Goal: Complete application form: Complete application form

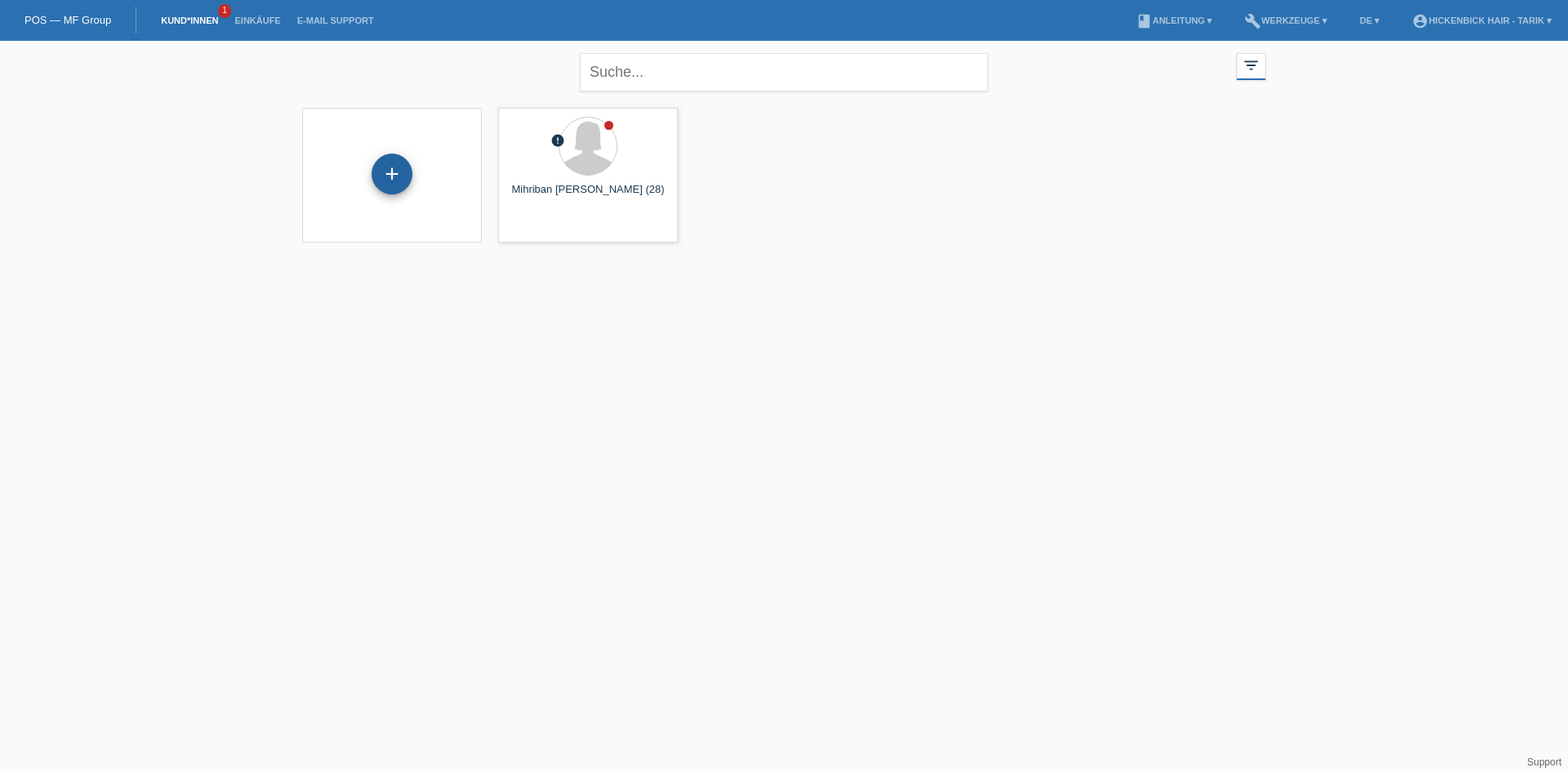
click at [388, 176] on div "+" at bounding box center [391, 173] width 41 height 41
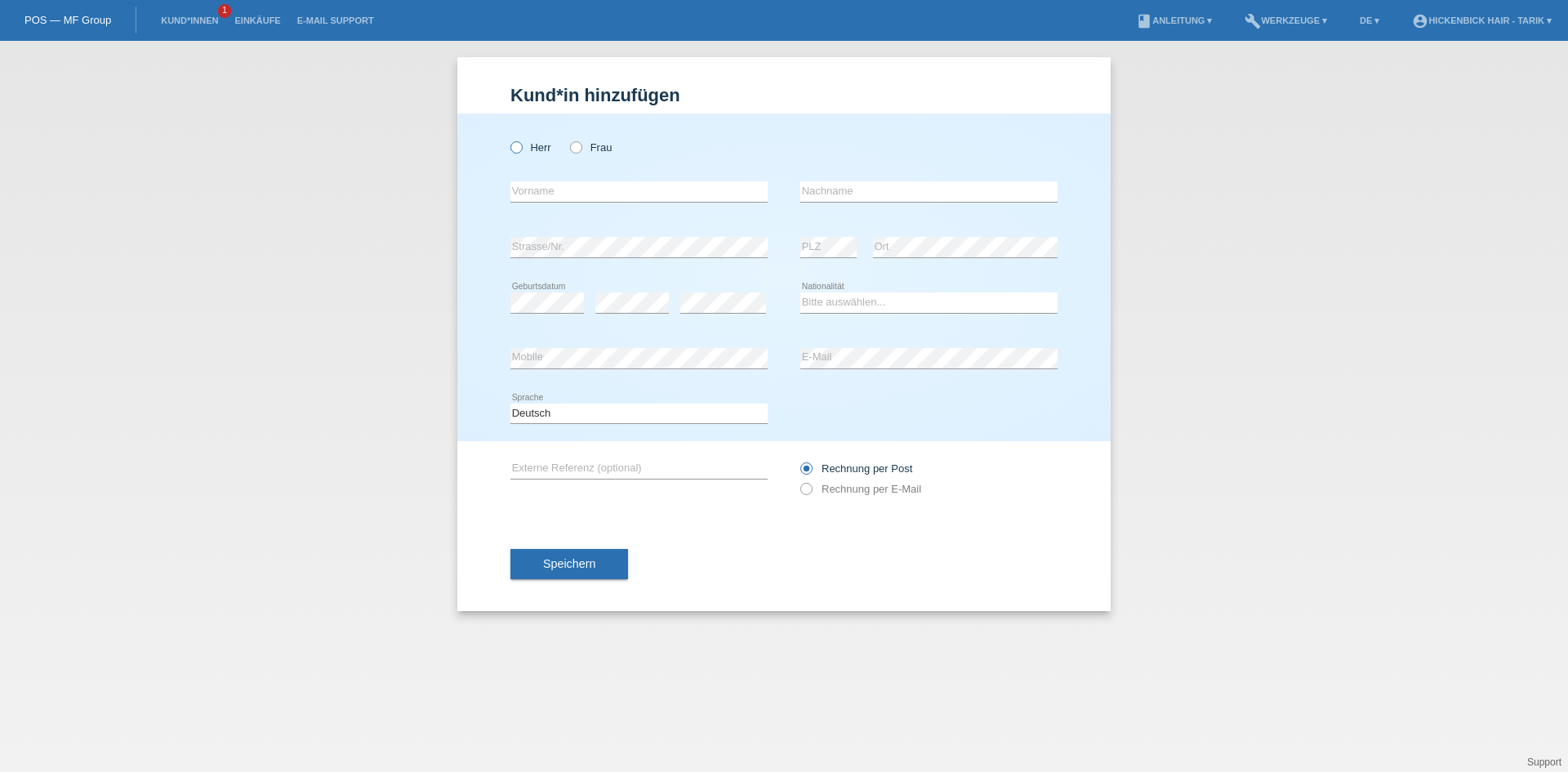
click at [508, 138] on icon at bounding box center [508, 138] width 0 height 0
click at [516, 149] on input "Herr" at bounding box center [516, 146] width 10 height 10
radio input "true"
click at [536, 192] on input "text" at bounding box center [639, 191] width 257 height 21
click at [536, 190] on input "text" at bounding box center [639, 191] width 257 height 21
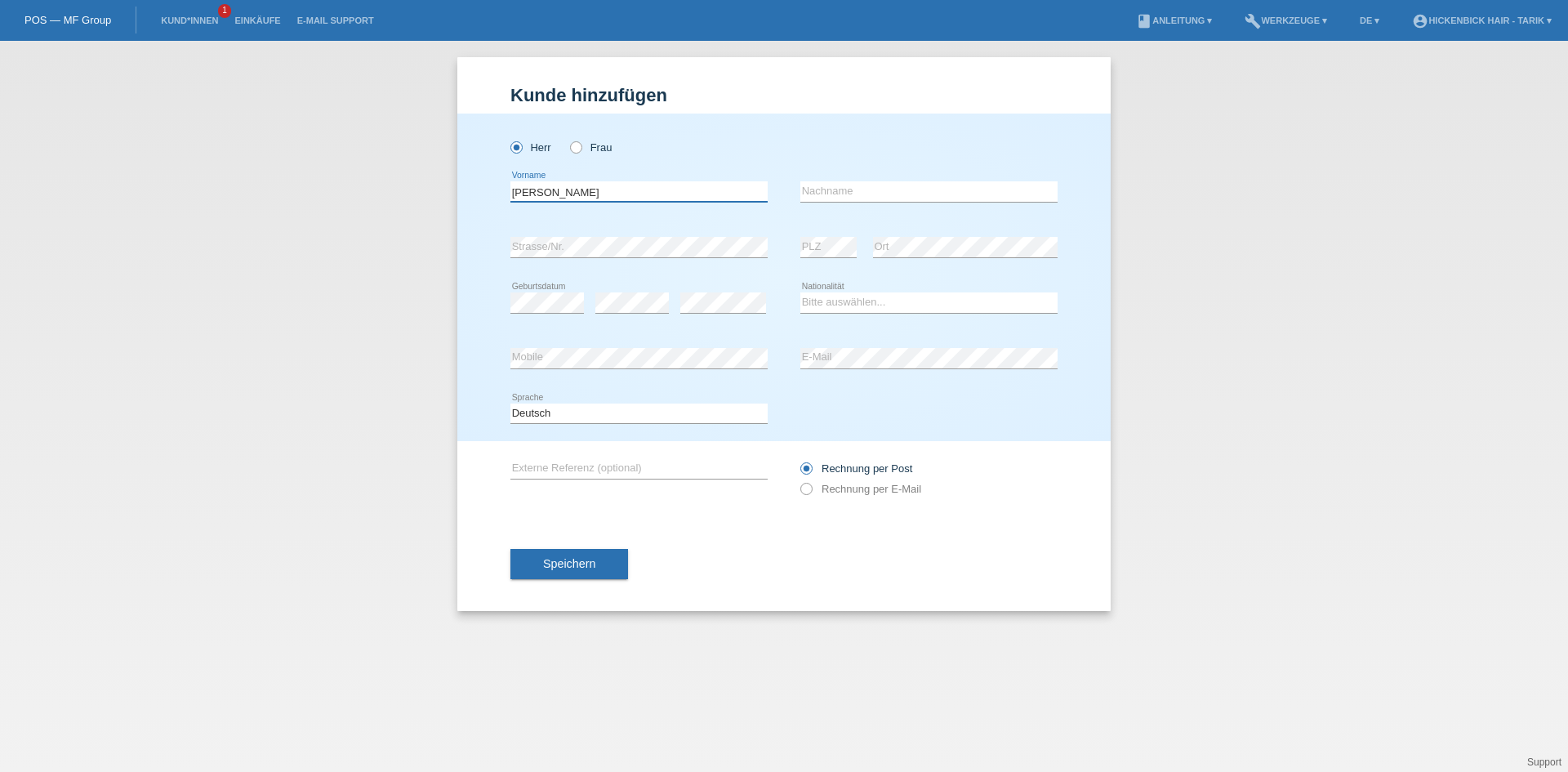
type input "[PERSON_NAME]"
click at [824, 188] on input "text" at bounding box center [929, 191] width 257 height 21
type input "Mustafi"
click at [808, 296] on select "Bitte auswählen... Schweiz Deutschland Liechtenstein Österreich ------------ Af…" at bounding box center [929, 302] width 257 height 20
select select "MK"
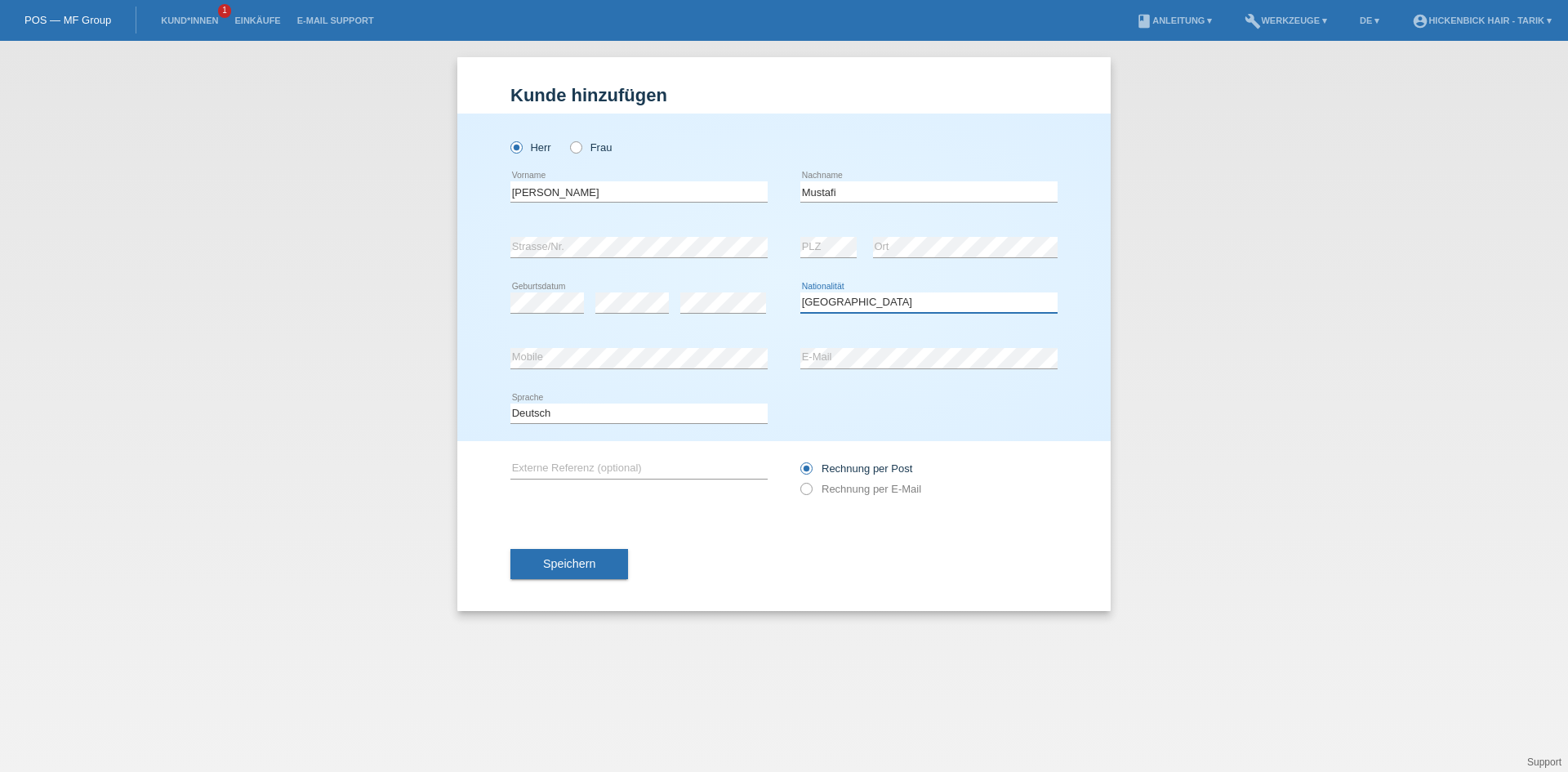
click at [800, 293] on select "Bitte auswählen... Schweiz Deutschland Liechtenstein Österreich ------------ Af…" at bounding box center [929, 302] width 257 height 20
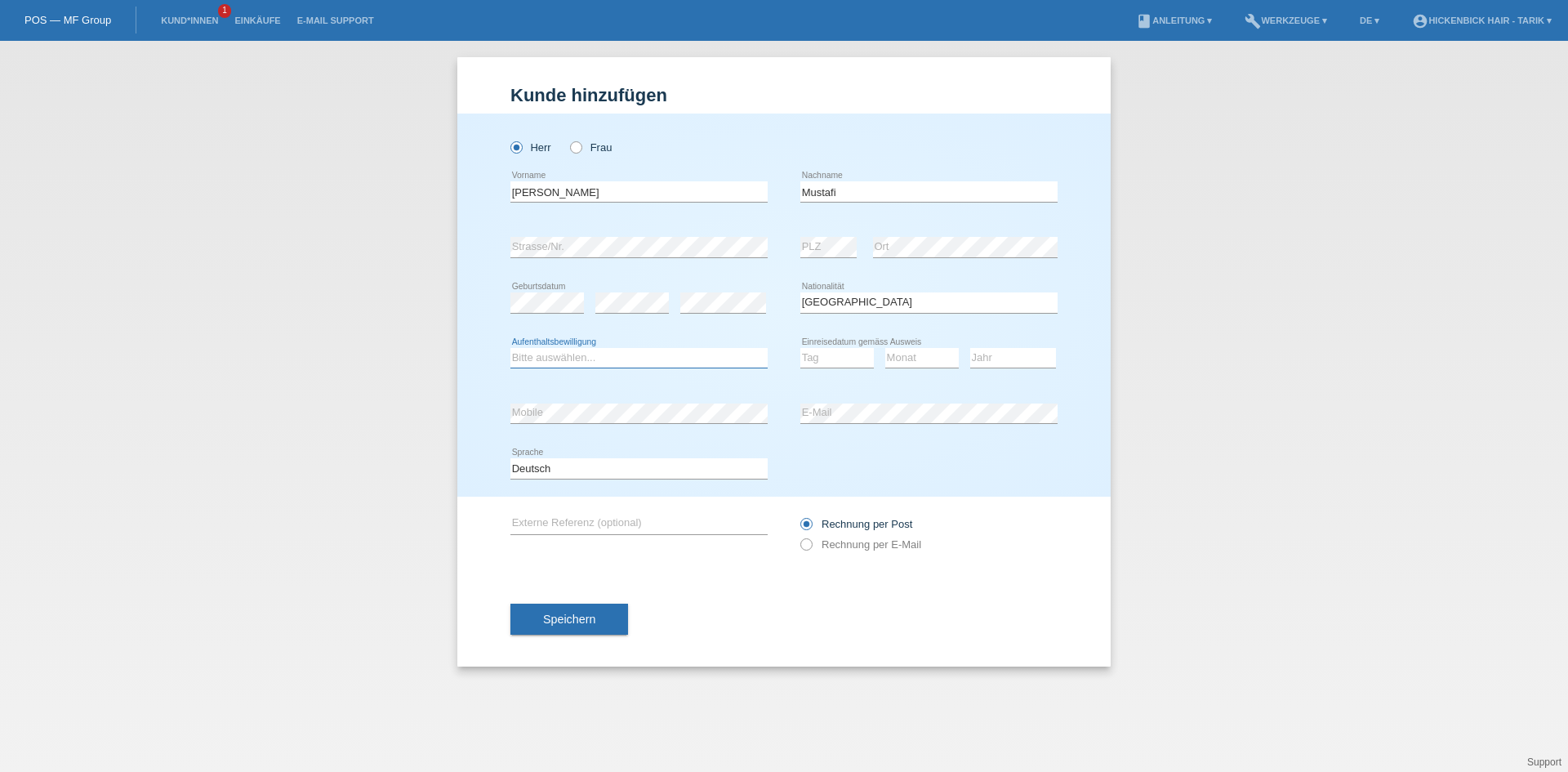
click at [625, 360] on select "Bitte auswählen... C B B - Flüchtlingsstatus Andere" at bounding box center [639, 357] width 257 height 20
select select "C"
click at [511, 348] on select "Bitte auswählen... C B B - Flüchtlingsstatus Andere" at bounding box center [639, 357] width 257 height 20
click at [837, 355] on select "Tag 01 02 03 04 05 06 07 08 09 10 11" at bounding box center [837, 357] width 74 height 20
click at [800, 348] on select "Tag 01 02 03 04 05 06 07 08 09 10 11" at bounding box center [837, 357] width 74 height 20
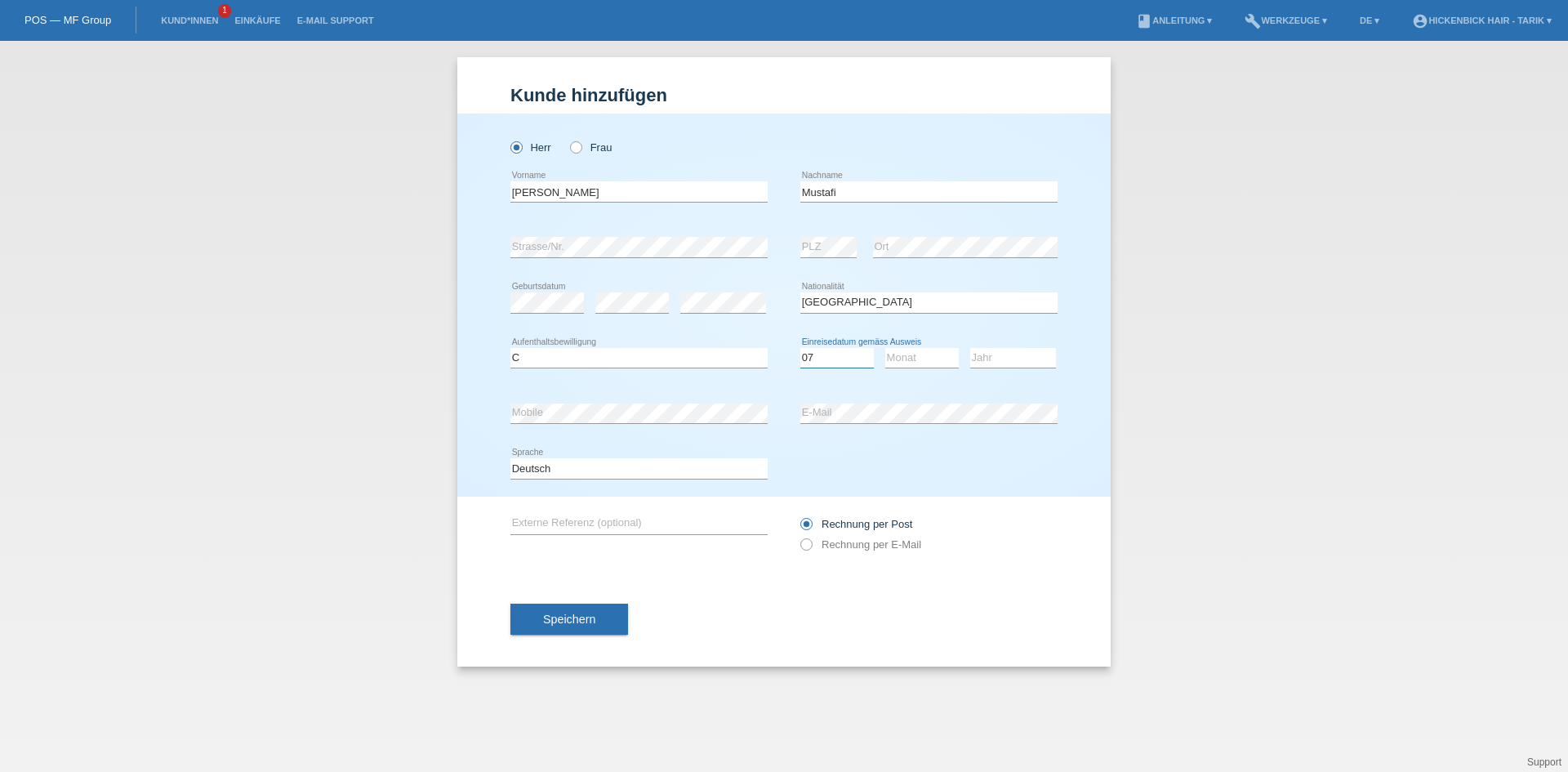
select select "04"
click at [899, 357] on select "Monat 01 02 03 04 05 06 07 08 09 10 11" at bounding box center [922, 357] width 74 height 20
select select "04"
click at [846, 351] on select "Tag 01 02 03 04 05 06 07 08 09 10 11" at bounding box center [837, 357] width 74 height 20
select select "06"
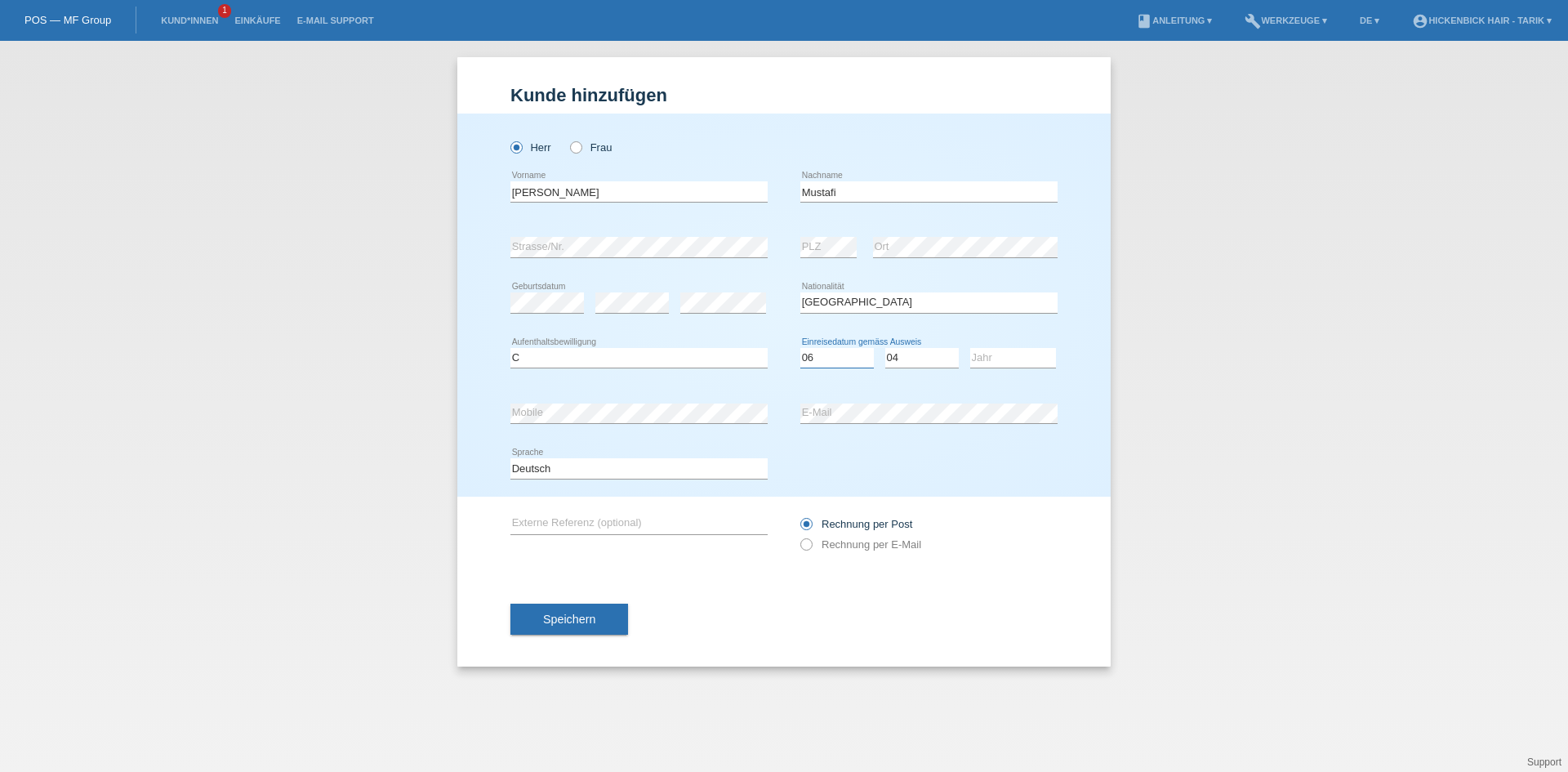
click at [800, 348] on select "Tag 01 02 03 04 05 06 07 08 09 10 11" at bounding box center [837, 357] width 74 height 20
click at [1003, 356] on select "Jahr 2025 2024 2023 2022 2021 2020 2019 2018 2017 2016 2015 2014 2013 2012 2011…" at bounding box center [1012, 357] width 86 height 20
select select "2006"
click at [970, 348] on select "Jahr 2025 2024 2023 2022 2021 2020 2019 2018 2017 2016 2015 2014 2013 2012 2011…" at bounding box center [1012, 357] width 86 height 20
click at [572, 616] on span "Speichern" at bounding box center [569, 619] width 52 height 13
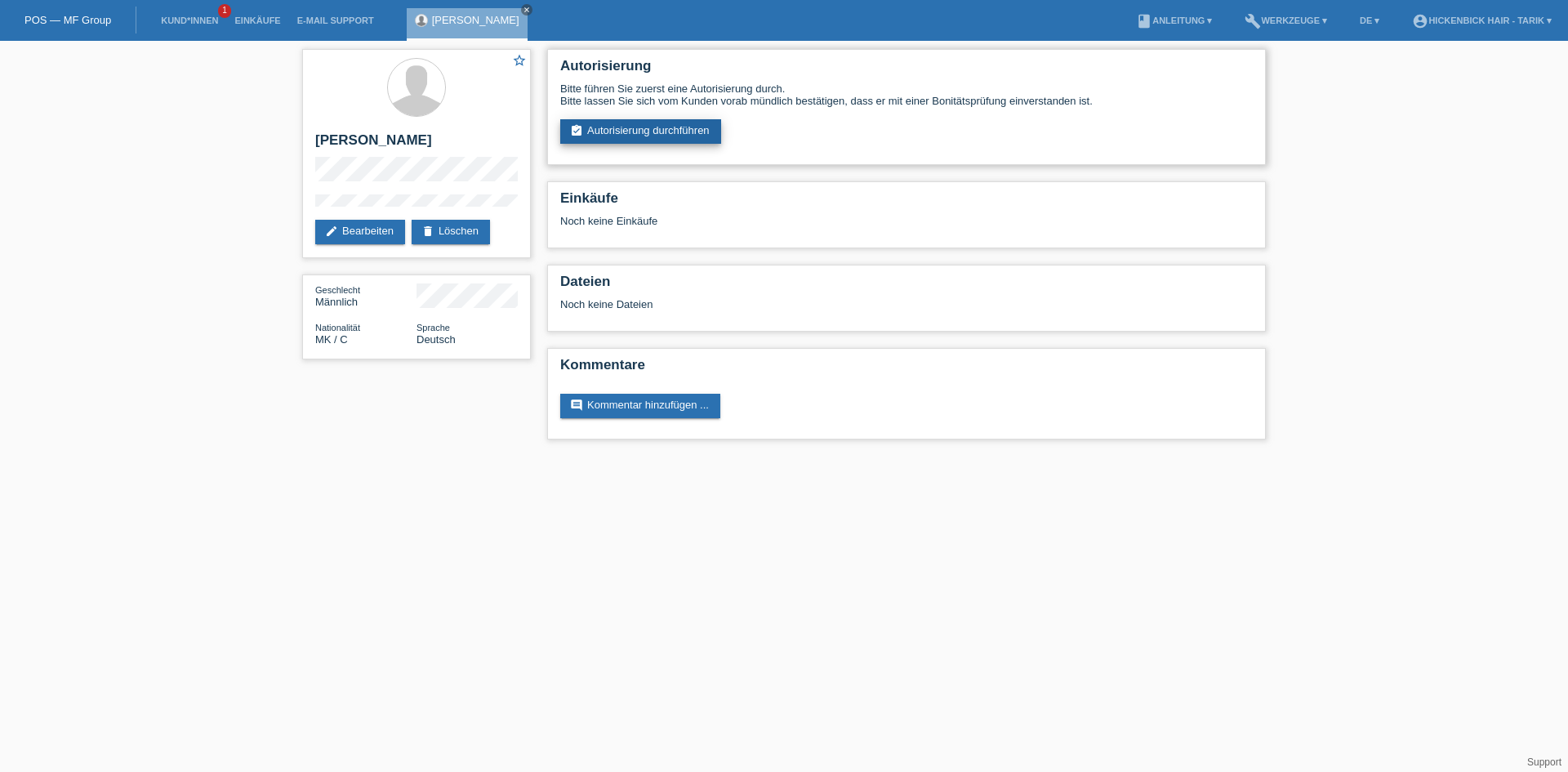
click at [645, 136] on link "assignment_turned_in Autorisierung durchführen" at bounding box center [640, 132] width 161 height 24
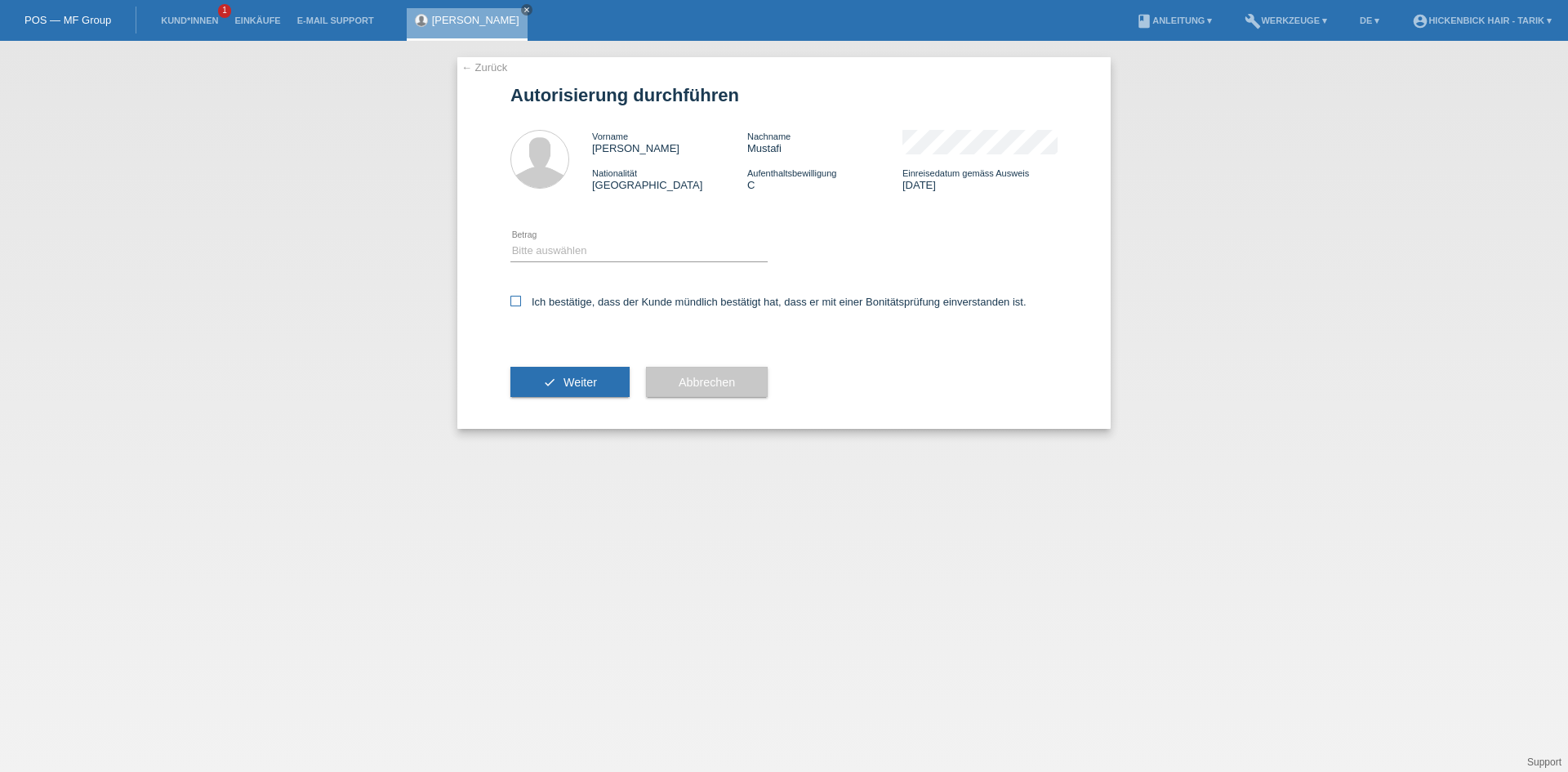
click at [521, 301] on label "Ich bestätige, dass der Kunde mündlich bestätigt hat, dass er mit einer Bonität…" at bounding box center [768, 302] width 516 height 12
click at [521, 301] on input "Ich bestätige, dass der Kunde mündlich bestätigt hat, dass er mit einer Bonität…" at bounding box center [516, 301] width 10 height 10
checkbox input "true"
click at [536, 250] on select "Bitte auswählen CHF 1.00 - CHF 499.00 CHF 500.00 - CHF 1'999.00 CHF 2'000.00 - …" at bounding box center [639, 250] width 257 height 20
select select "3"
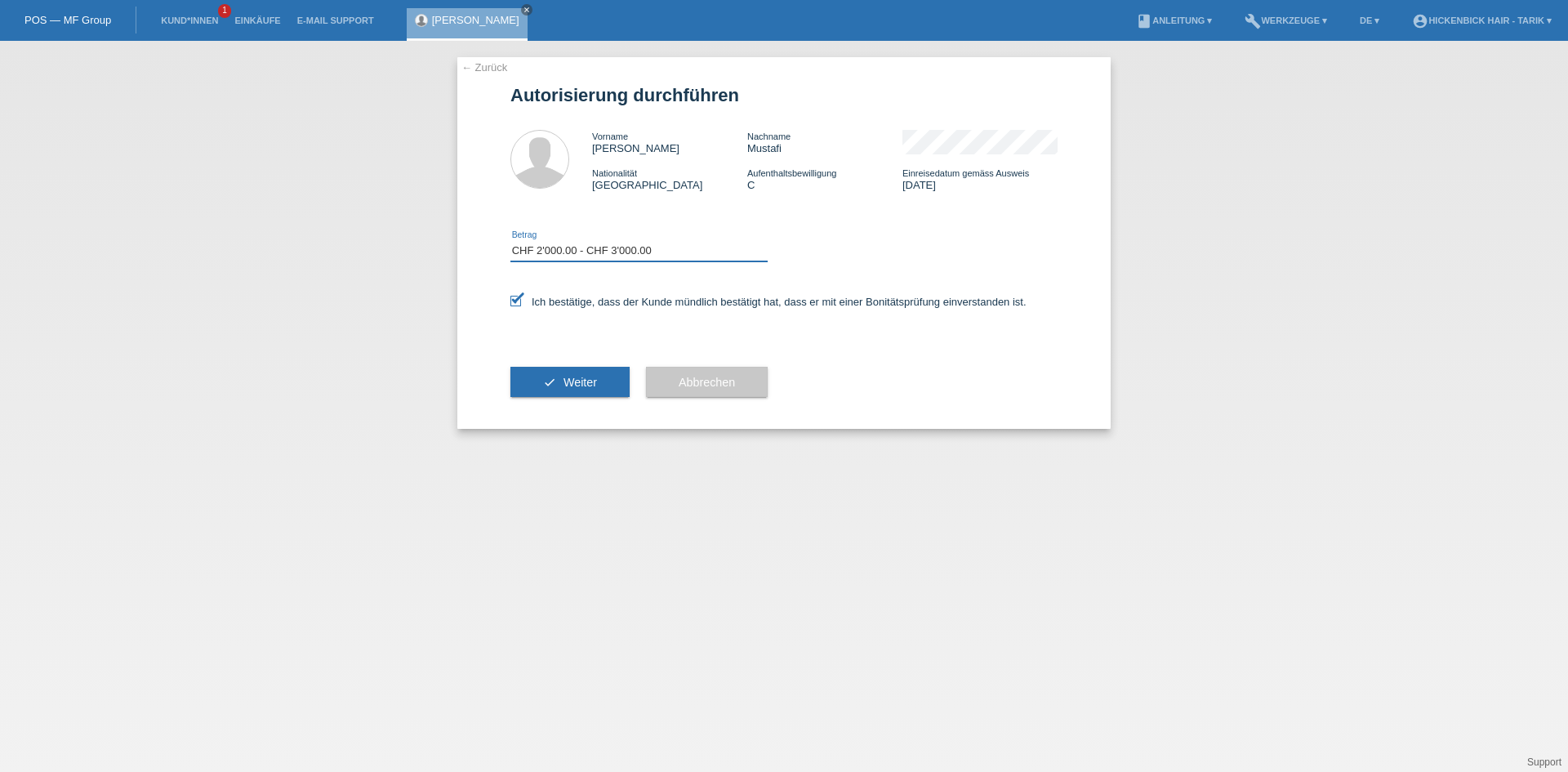
click at [511, 241] on select "Bitte auswählen CHF 1.00 - CHF 499.00 CHF 500.00 - CHF 1'999.00 CHF 2'000.00 - …" at bounding box center [639, 250] width 257 height 20
click at [561, 383] on button "check Weiter" at bounding box center [570, 383] width 119 height 31
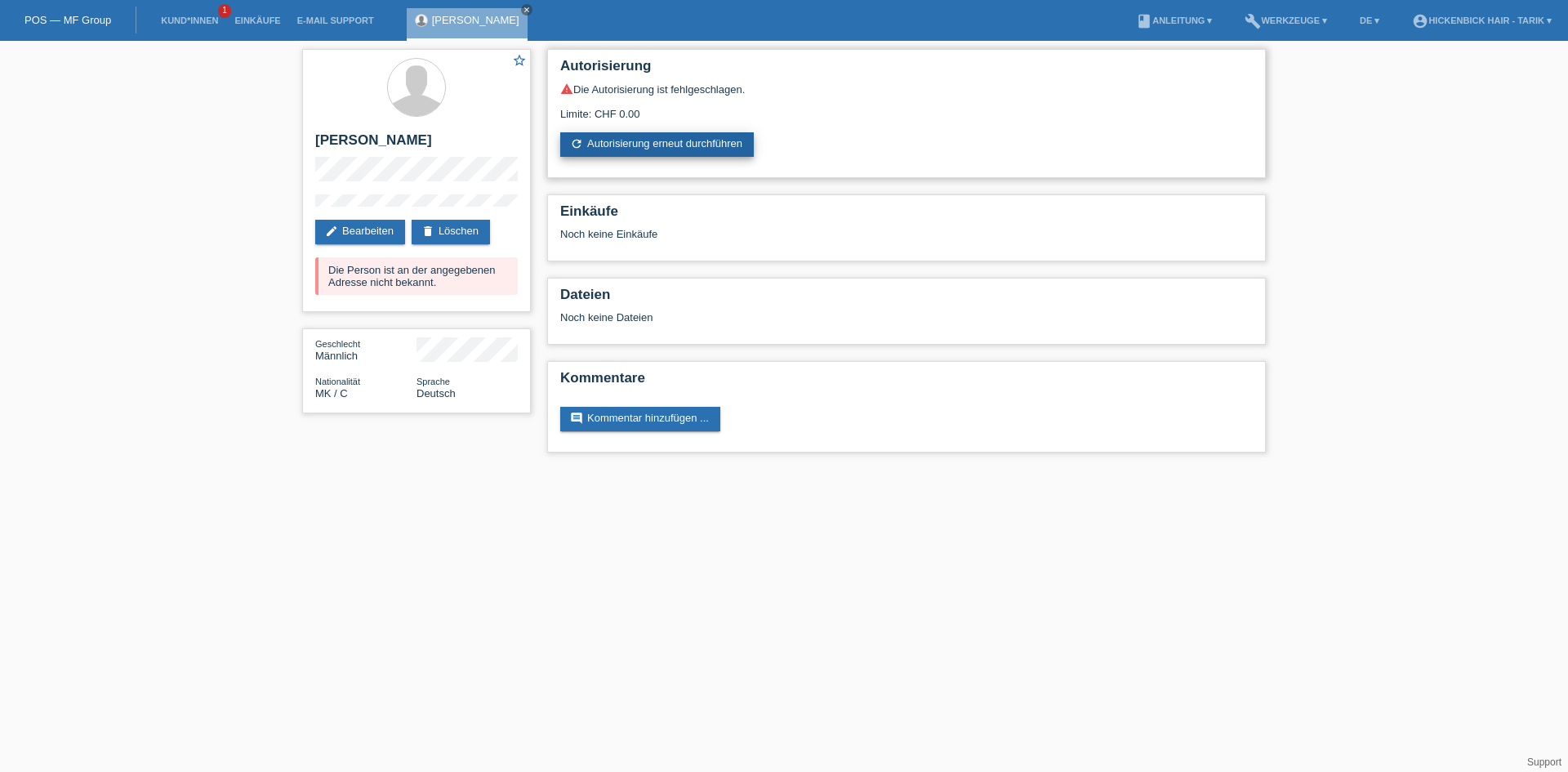
click at [673, 145] on link "refresh Autorisierung erneut durchführen" at bounding box center [657, 145] width 194 height 24
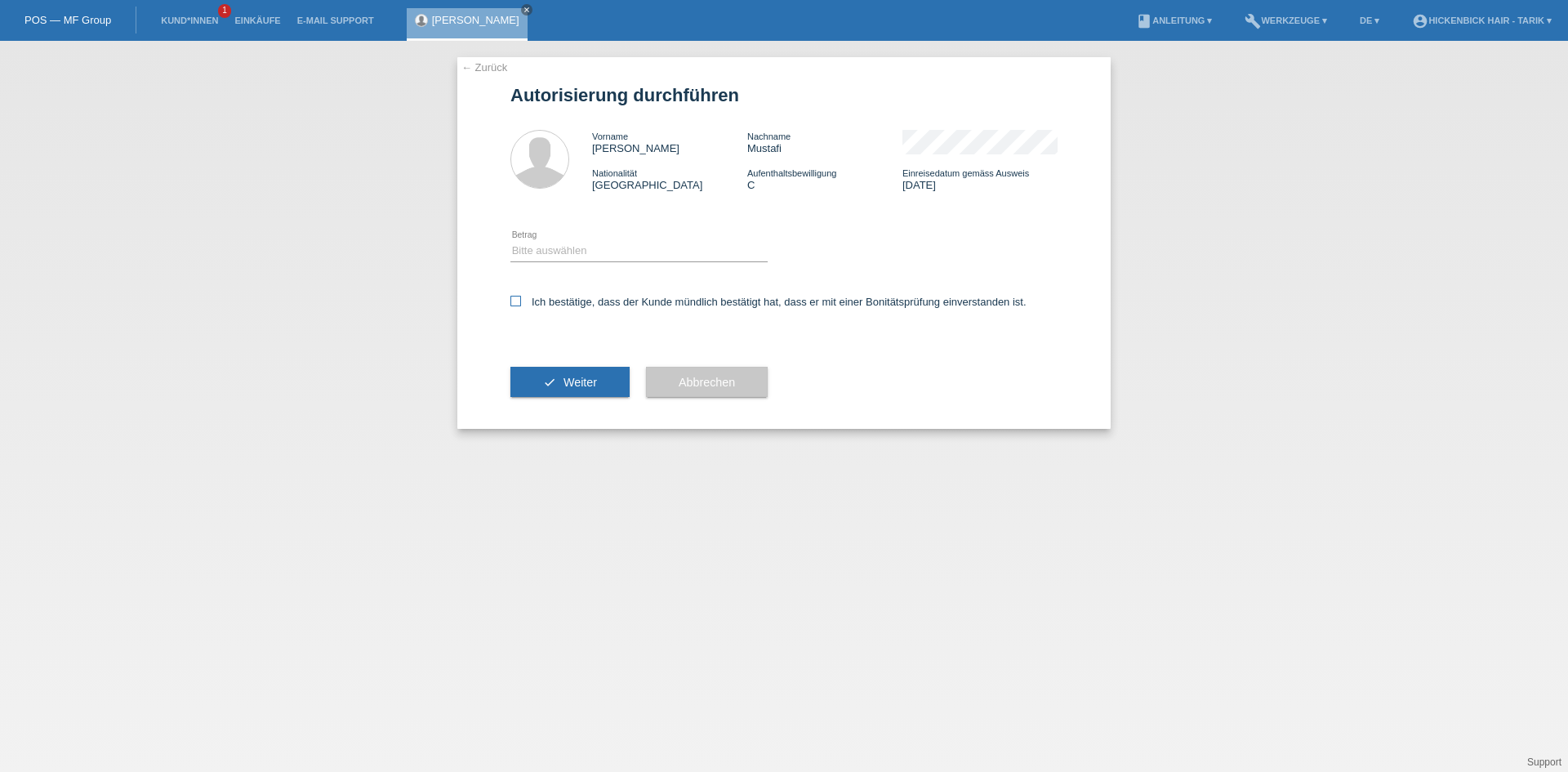
click at [521, 299] on label "Ich bestätige, dass der Kunde mündlich bestätigt hat, dass er mit einer Bonität…" at bounding box center [768, 302] width 516 height 12
click at [521, 299] on input "Ich bestätige, dass der Kunde mündlich bestätigt hat, dass er mit einer Bonität…" at bounding box center [516, 301] width 10 height 10
checkbox input "true"
click at [565, 255] on select "Bitte auswählen CHF 1.00 - CHF 499.00 CHF 500.00 - CHF 1'999.00 CHF 2'000.00 - …" at bounding box center [639, 250] width 257 height 20
select select "1"
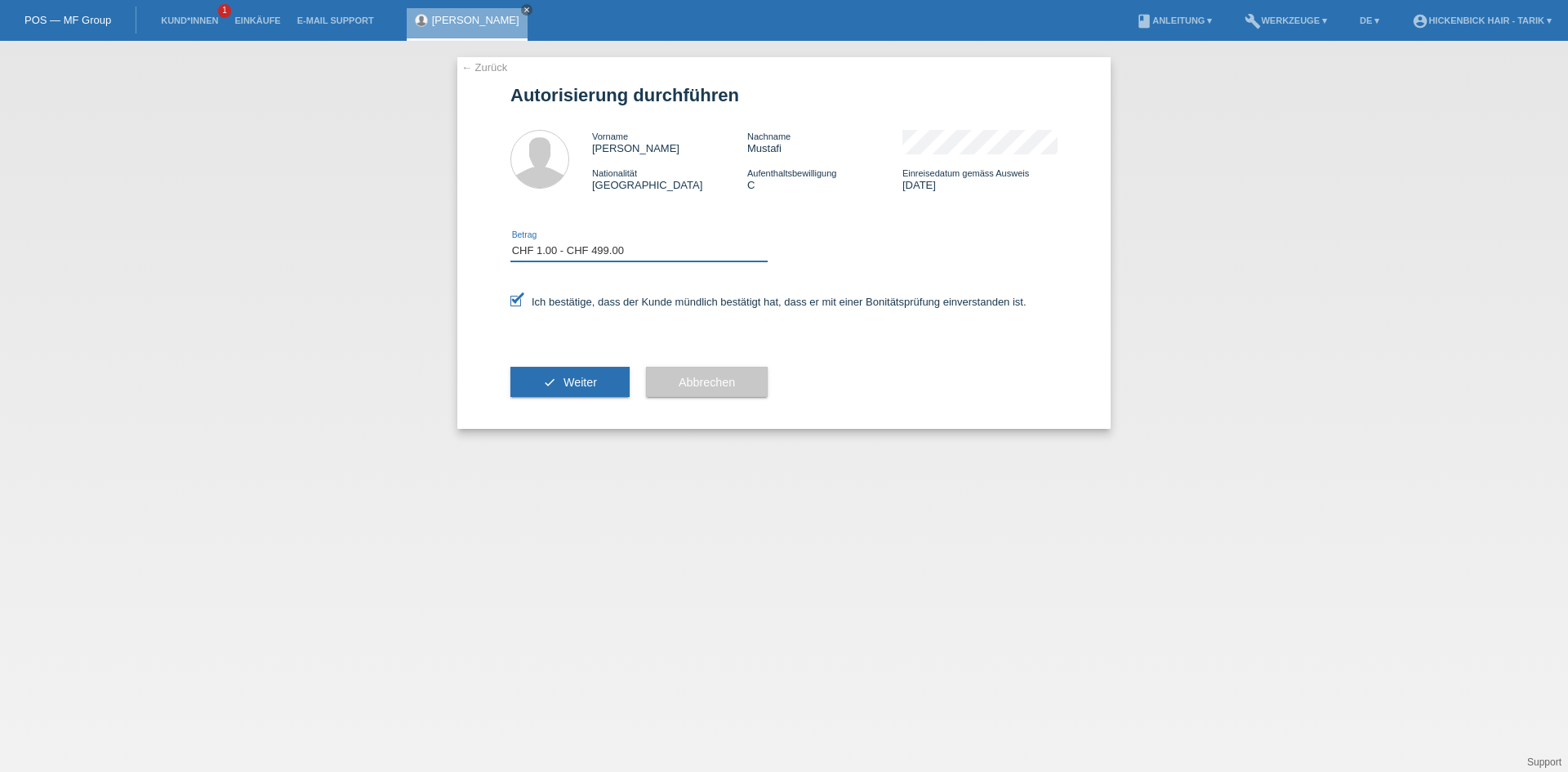
click at [511, 241] on select "Bitte auswählen CHF 1.00 - CHF 499.00 CHF 500.00 - CHF 1'999.00 CHF 2'000.00 - …" at bounding box center [639, 250] width 257 height 20
click at [588, 379] on span "Weiter" at bounding box center [580, 382] width 34 height 13
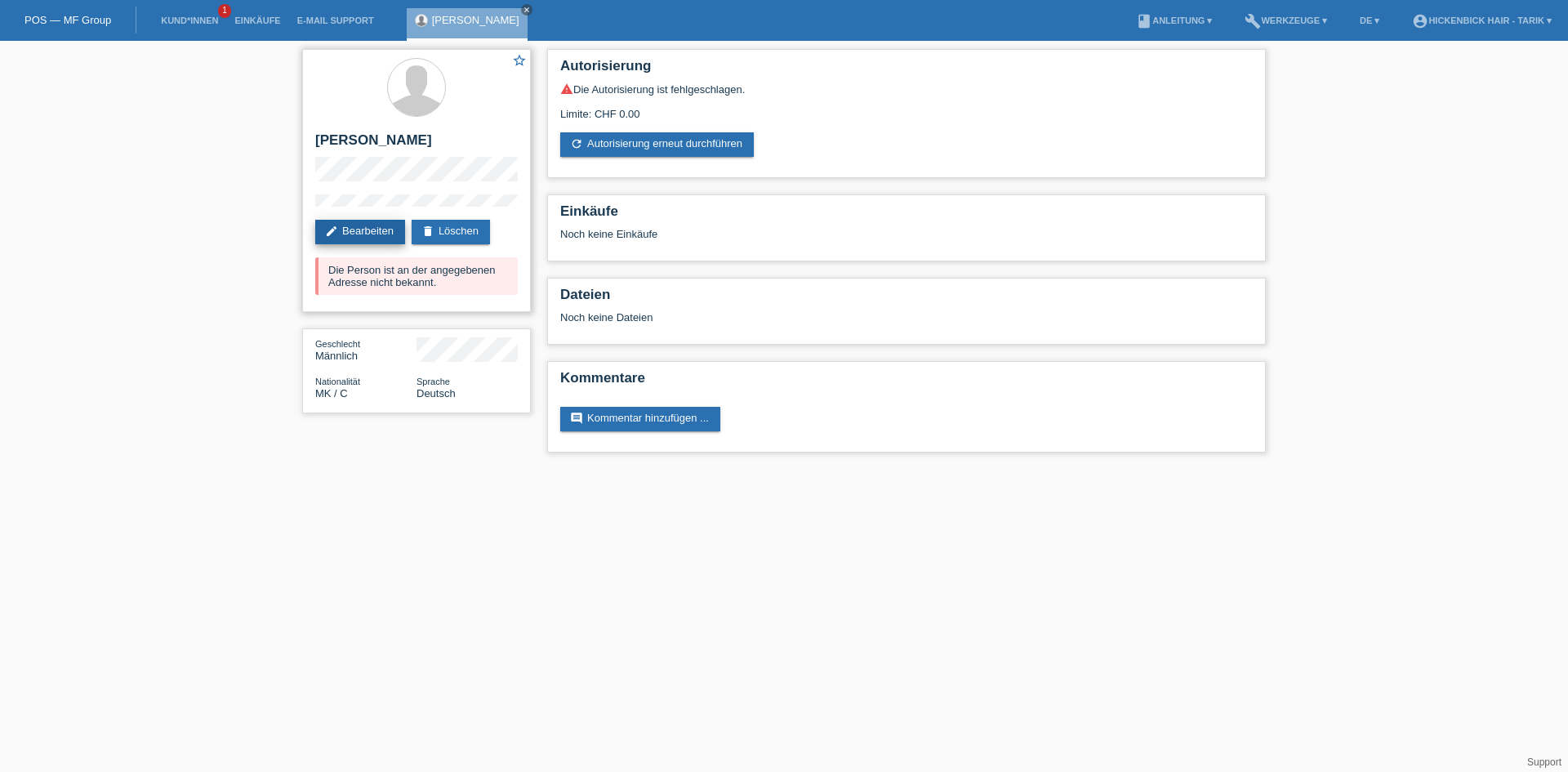
click at [356, 228] on link "edit Bearbeiten" at bounding box center [360, 232] width 90 height 24
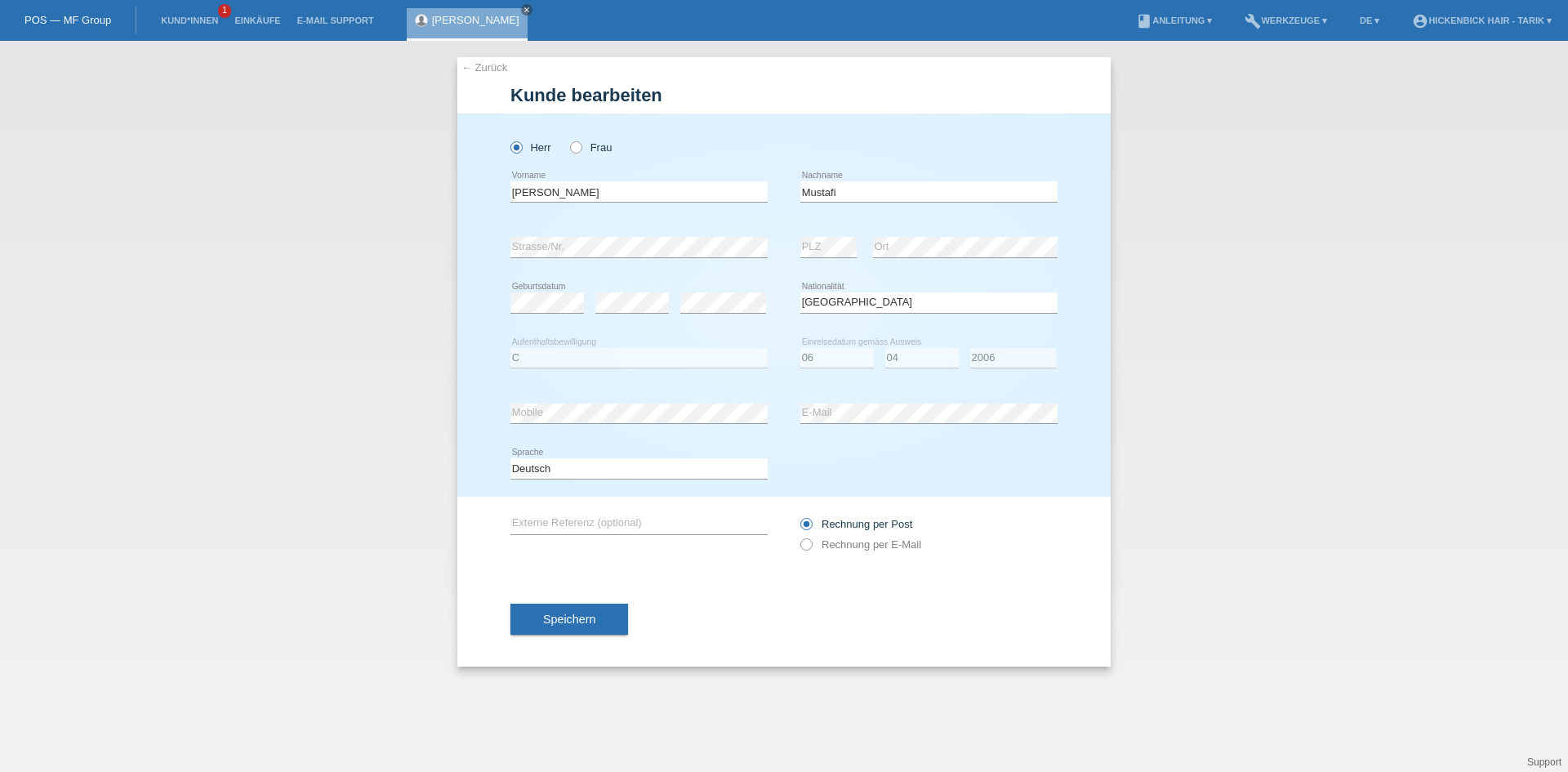
select select "MK"
select select "C"
select select "06"
select select "04"
select select "2006"
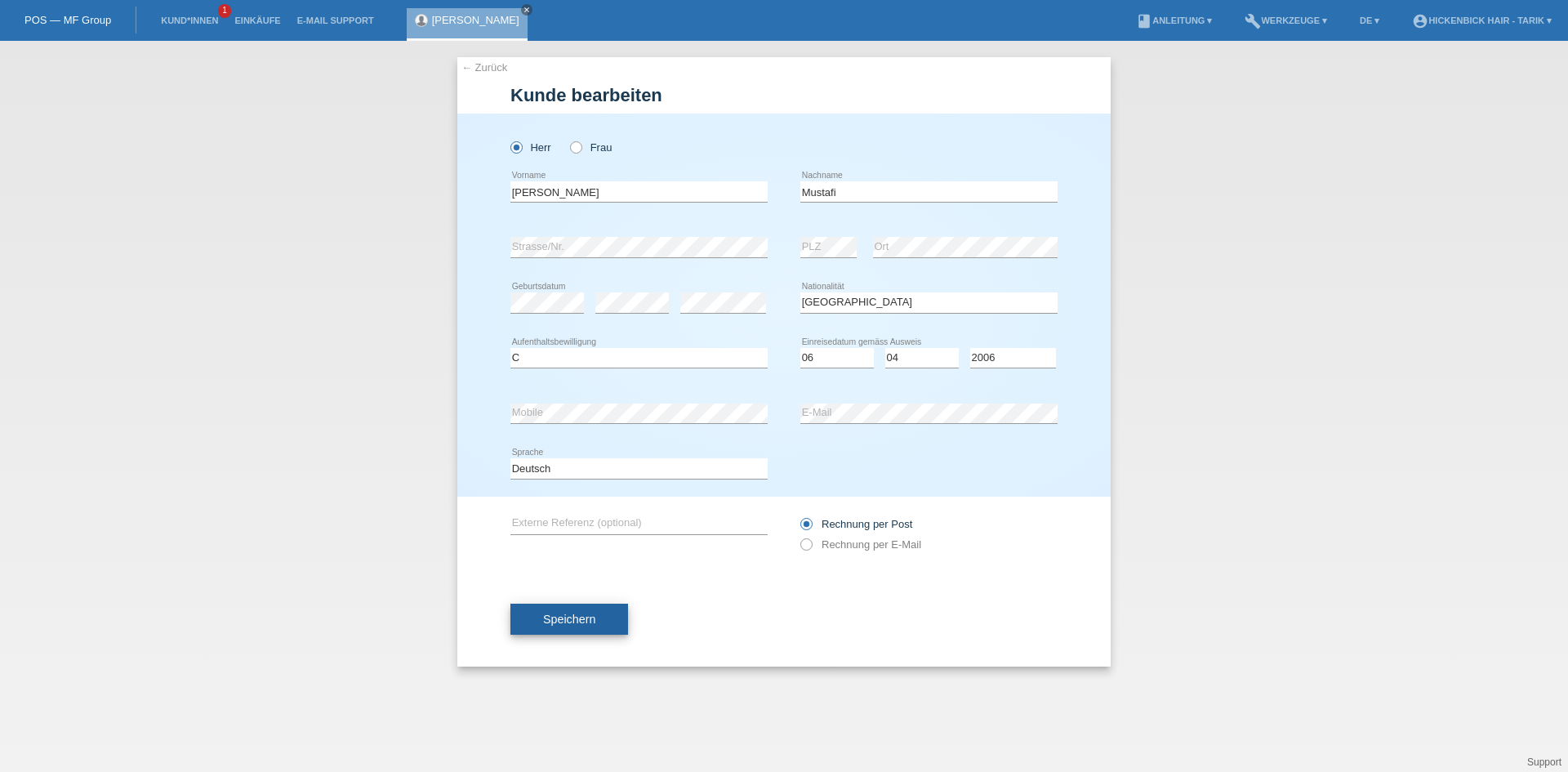
click at [587, 616] on span "Speichern" at bounding box center [569, 619] width 52 height 13
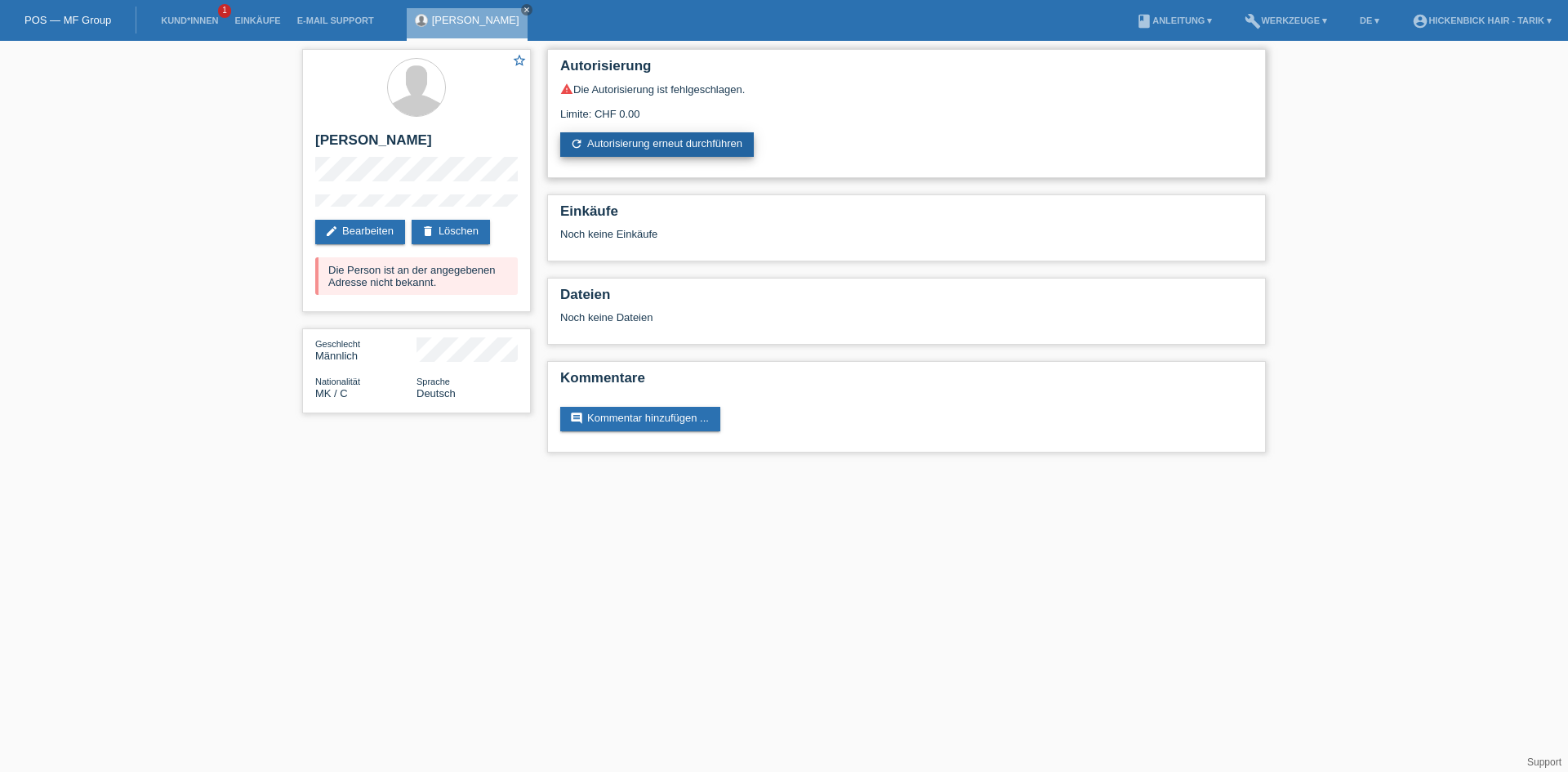
click at [687, 142] on link "refresh Autorisierung erneut durchführen" at bounding box center [657, 145] width 194 height 24
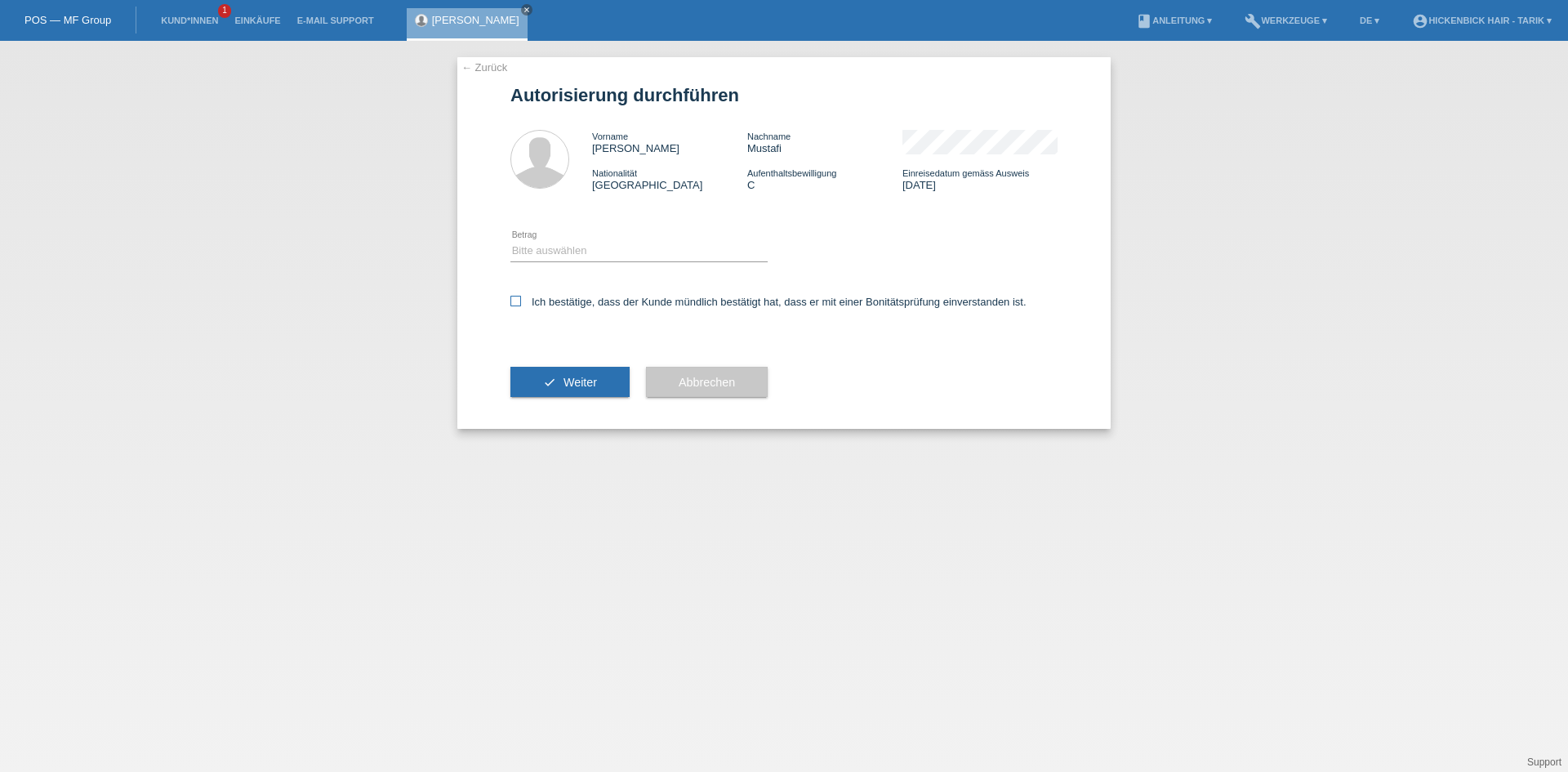
click at [514, 300] on icon at bounding box center [516, 301] width 10 height 10
click at [514, 300] on input "Ich bestätige, dass der Kunde mündlich bestätigt hat, dass er mit einer Bonität…" at bounding box center [516, 301] width 10 height 10
checkbox input "true"
click at [539, 249] on select "Bitte auswählen CHF 1.00 - CHF 499.00 CHF 500.00 - CHF 1'999.00 CHF 2'000.00 - …" at bounding box center [639, 250] width 257 height 20
select select "3"
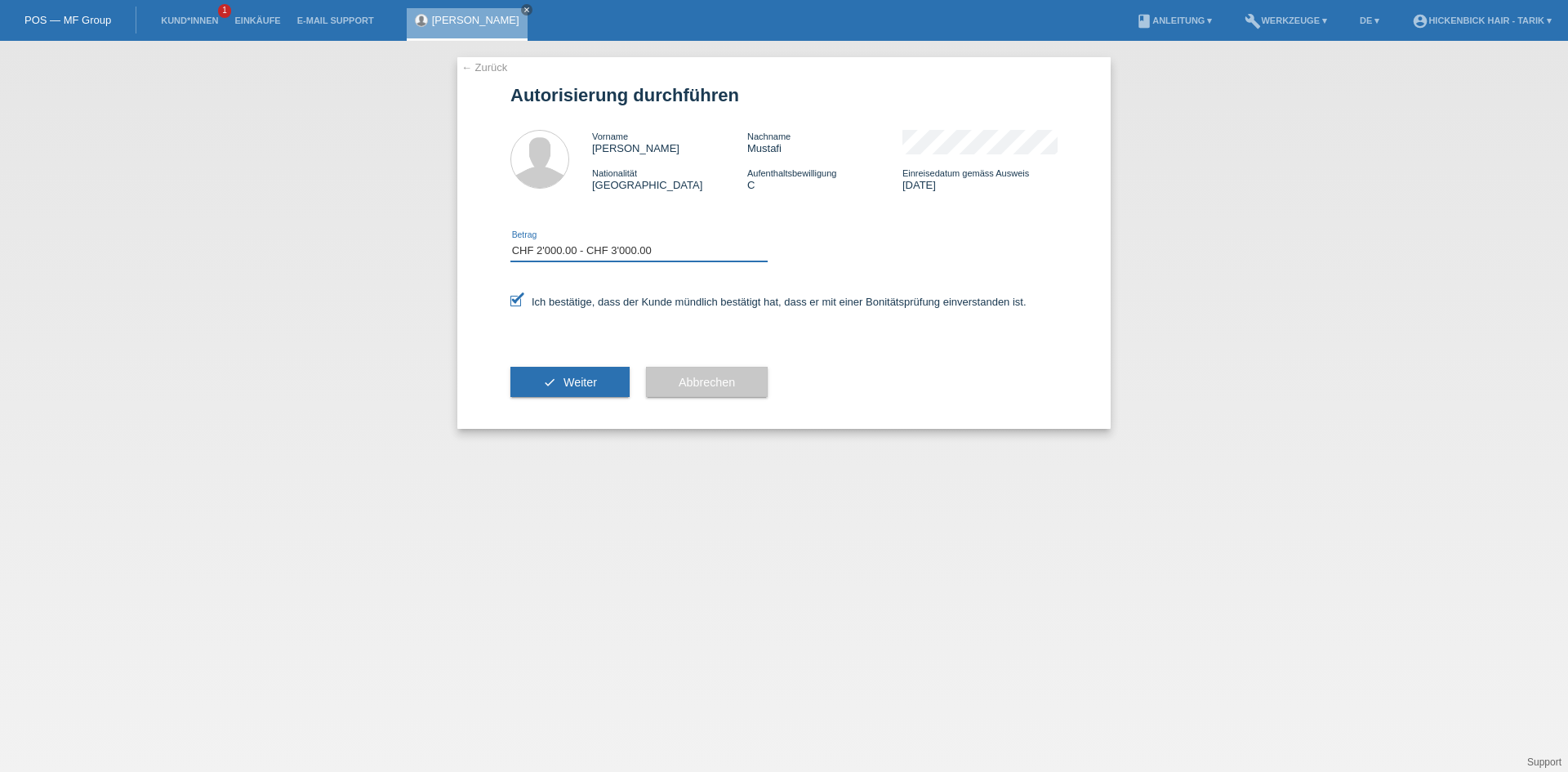
click at [511, 241] on select "Bitte auswählen CHF 1.00 - CHF 499.00 CHF 500.00 - CHF 1'999.00 CHF 2'000.00 - …" at bounding box center [639, 250] width 257 height 20
click at [574, 376] on span "Weiter" at bounding box center [580, 382] width 34 height 13
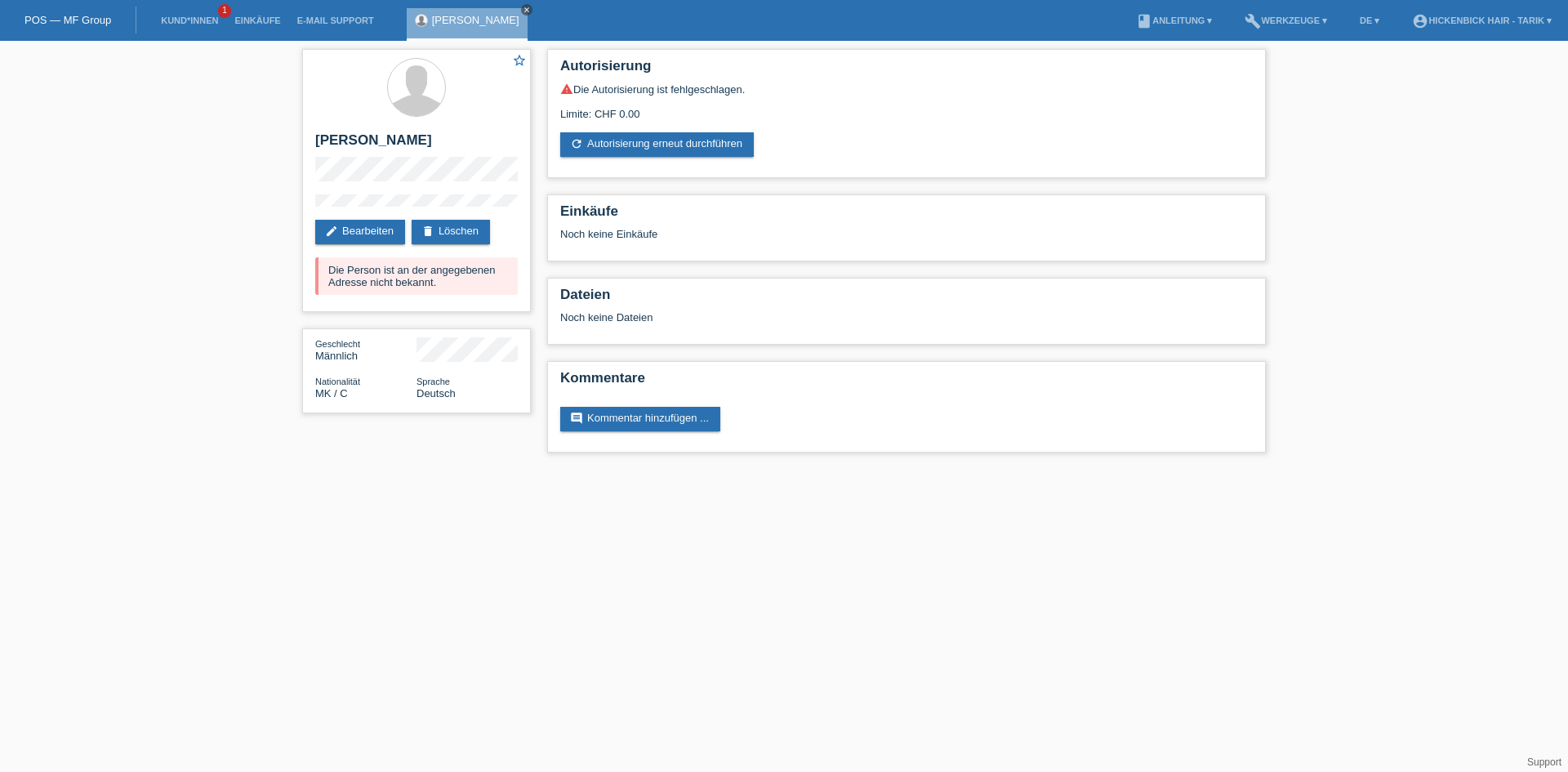
click at [523, 7] on icon "close" at bounding box center [526, 10] width 8 height 8
